Goal: Task Accomplishment & Management: Manage account settings

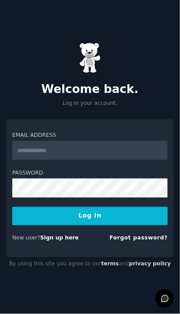
click at [38, 151] on input "Email Address" at bounding box center [90, 150] width 156 height 19
click at [104, 211] on button "Log In" at bounding box center [90, 216] width 156 height 18
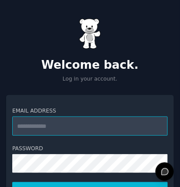
click at [36, 124] on input "Email Address" at bounding box center [90, 126] width 156 height 19
type input "**********"
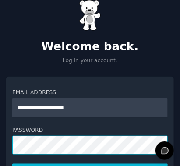
scroll to position [99, 0]
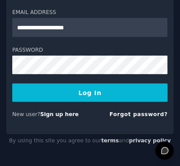
click at [114, 90] on button "Log In" at bounding box center [90, 93] width 156 height 18
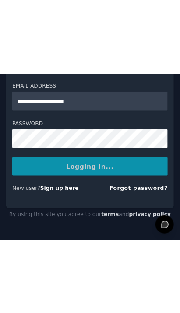
scroll to position [0, 0]
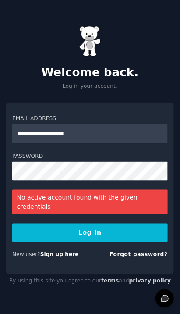
click at [150, 252] on link "Forgot password?" at bounding box center [139, 255] width 58 height 6
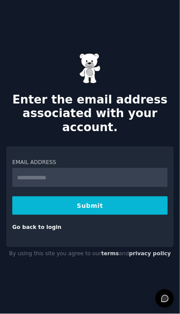
click at [97, 168] on input "Email Address" at bounding box center [90, 177] width 156 height 19
click at [39, 172] on input "Email Address" at bounding box center [90, 177] width 156 height 19
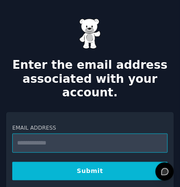
click at [41, 134] on input "Email Address" at bounding box center [90, 143] width 156 height 19
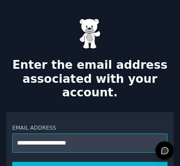
type input "**********"
